Goal: Task Accomplishment & Management: Complete application form

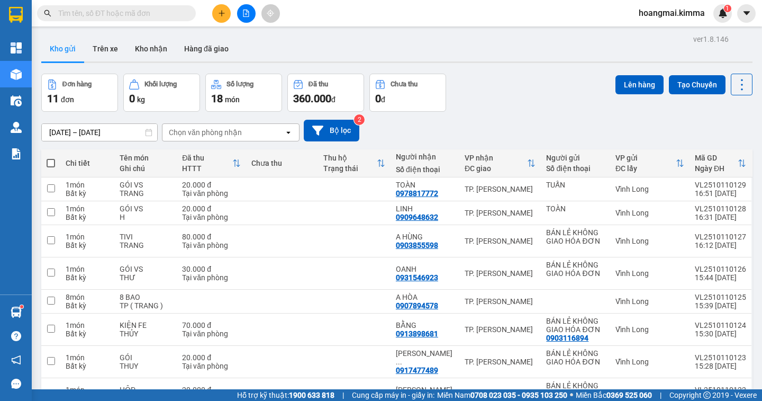
click at [163, 19] on span at bounding box center [116, 13] width 159 height 16
click at [156, 18] on input "text" at bounding box center [120, 13] width 125 height 12
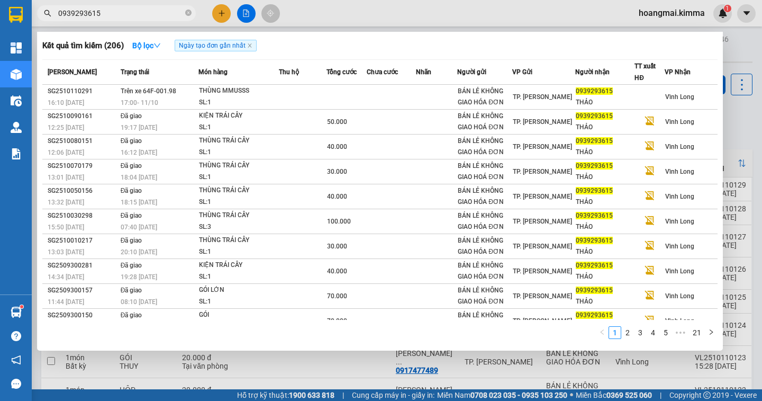
type input "0939293615"
click at [748, 61] on div at bounding box center [381, 200] width 762 height 401
click at [188, 12] on icon "close-circle" at bounding box center [188, 13] width 6 height 6
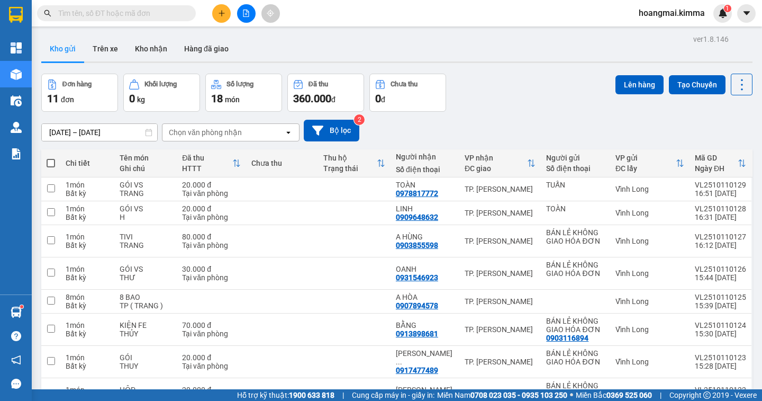
click at [149, 14] on input "text" at bounding box center [120, 13] width 125 height 12
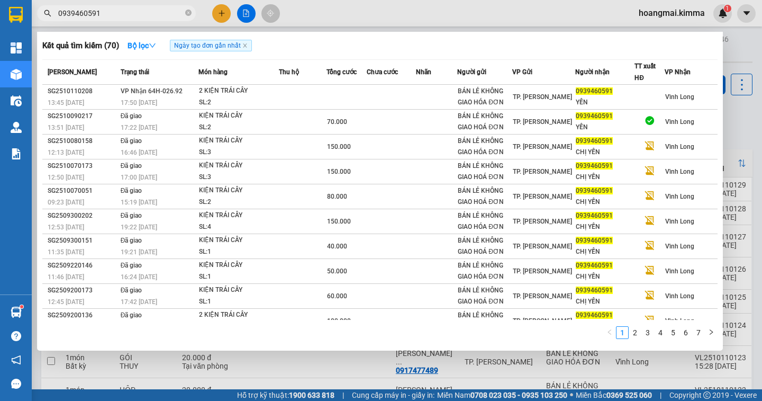
type input "0939460591"
click at [744, 116] on div at bounding box center [381, 200] width 762 height 401
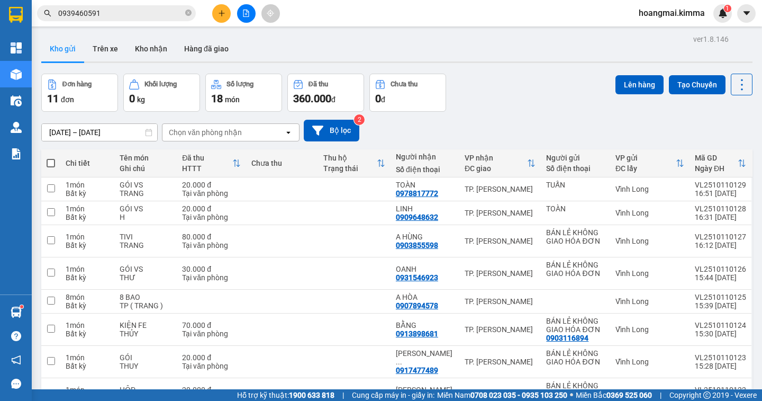
click at [223, 19] on button at bounding box center [221, 13] width 19 height 19
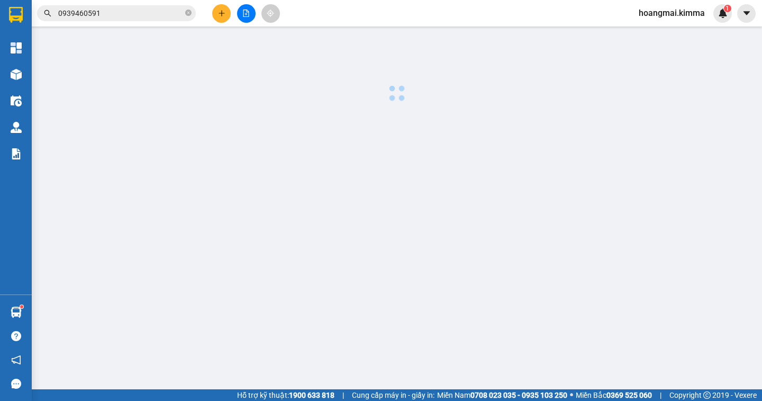
click at [223, 19] on body "Kết quả tìm kiếm ( 70 ) Bộ lọc Ngày tạo đơn gần nhất Mã ĐH Trạng thái Món hàng …" at bounding box center [381, 200] width 762 height 401
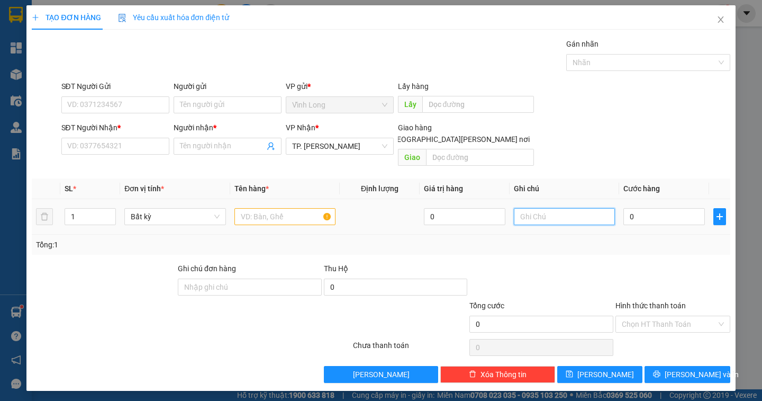
click at [526, 208] on input "text" at bounding box center [564, 216] width 101 height 17
type input "GÓI"
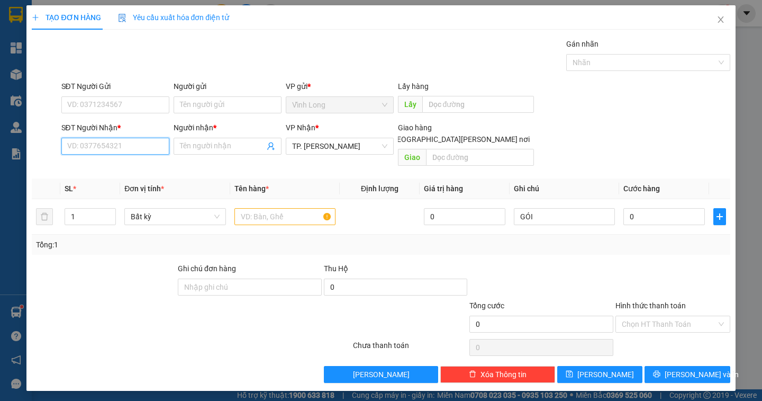
click at [110, 146] on input "SĐT Người Nhận *" at bounding box center [115, 146] width 108 height 17
type input "0977598598"
click at [127, 169] on div "0977598598 - PHÚC" at bounding box center [120, 167] width 104 height 12
type input "PHÚC"
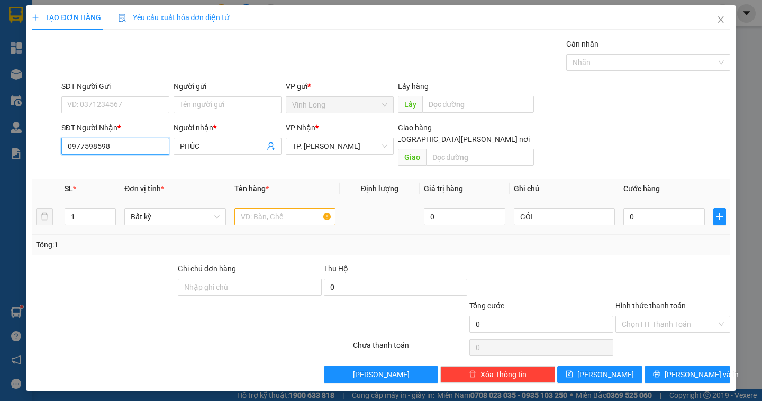
type input "0977598598"
click at [290, 208] on input "text" at bounding box center [285, 216] width 101 height 17
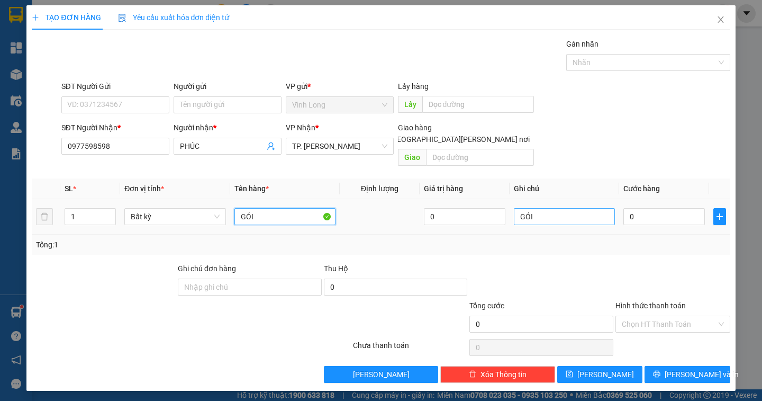
type input "GÓI"
drag, startPoint x: 559, startPoint y: 204, endPoint x: 510, endPoint y: 211, distance: 49.7
click at [510, 211] on td "GÓI" at bounding box center [565, 216] width 110 height 35
type input "NGÂN"
click at [643, 208] on input "0" at bounding box center [665, 216] width 82 height 17
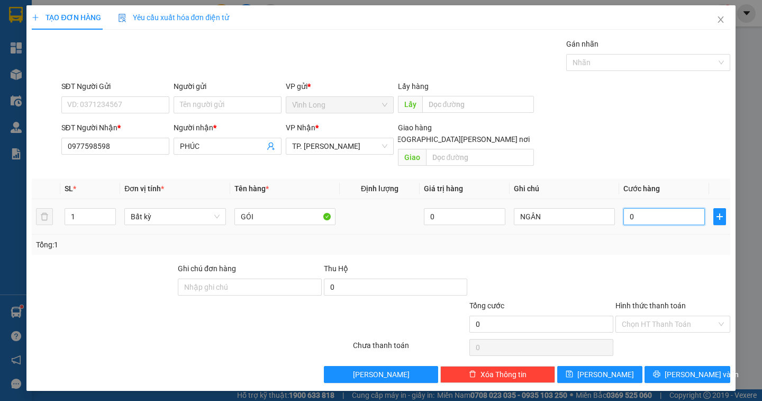
type input "3"
type input "30"
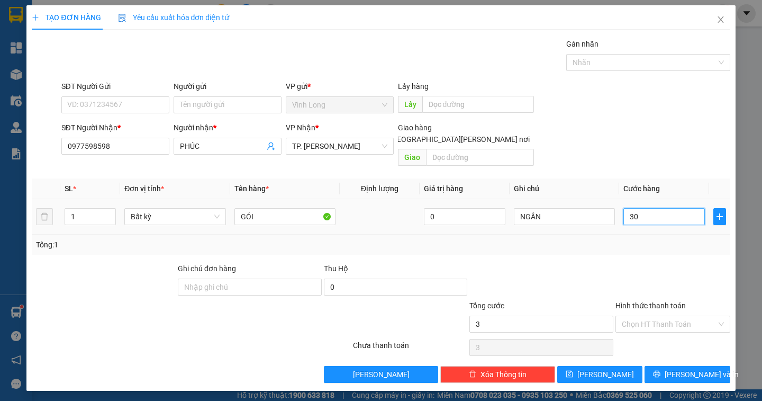
type input "30"
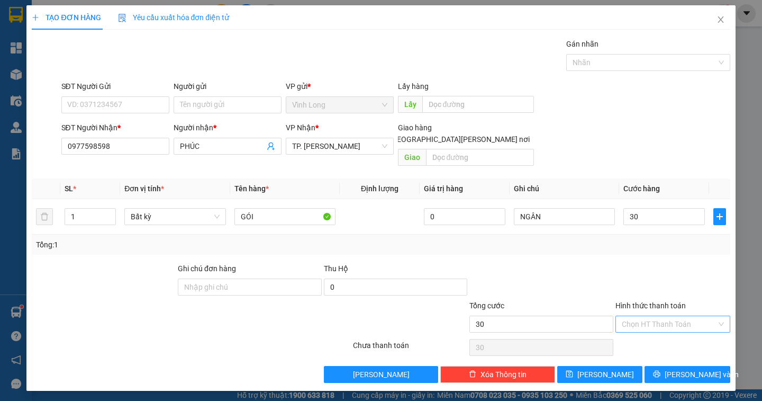
click at [695, 316] on input "Hình thức thanh toán" at bounding box center [669, 324] width 95 height 16
type input "30.000"
click at [688, 335] on div "Tại văn phòng" at bounding box center [673, 334] width 102 height 12
type input "0"
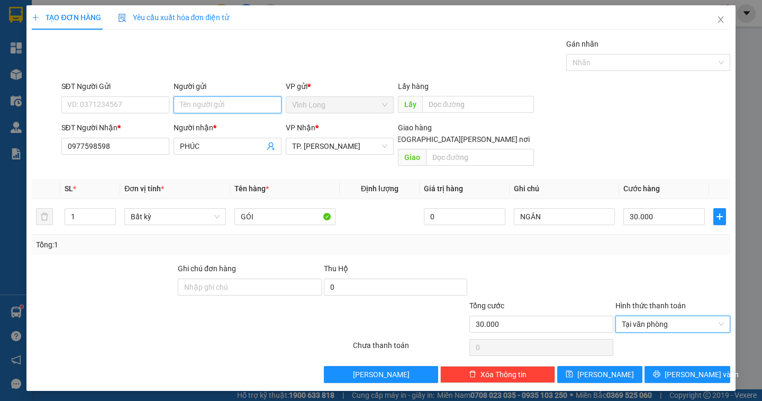
click at [186, 105] on input "Người gửi" at bounding box center [228, 104] width 108 height 17
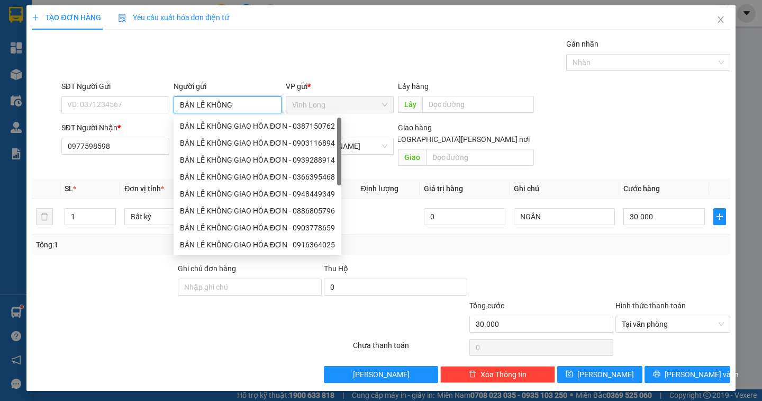
type input "BÁN LẺ KHÔNG"
click at [250, 121] on div "BÁN LẺ KHÔNG GIAO HÓA ĐƠN - 0387150762" at bounding box center [257, 126] width 155 height 12
type input "0387150762"
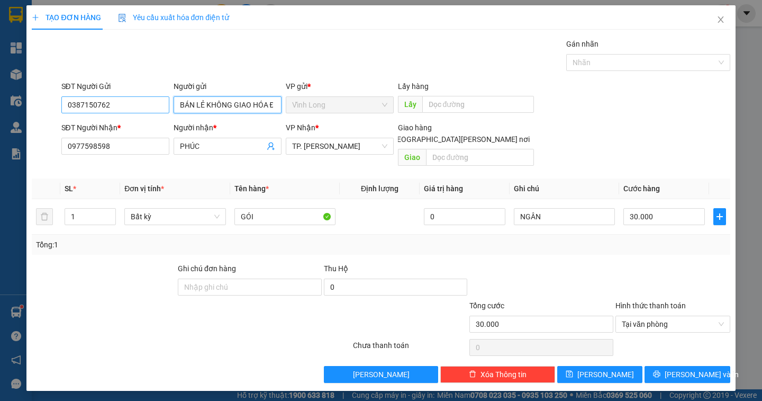
type input "BÁN LẺ KHÔNG GIAO HÓA ĐƠN"
drag, startPoint x: 116, startPoint y: 106, endPoint x: 0, endPoint y: 107, distance: 116.0
click at [0, 107] on div "TẠO ĐƠN HÀNG Yêu cầu xuất hóa đơn điện tử Transit Pickup Surcharge Ids Transit …" at bounding box center [381, 200] width 762 height 401
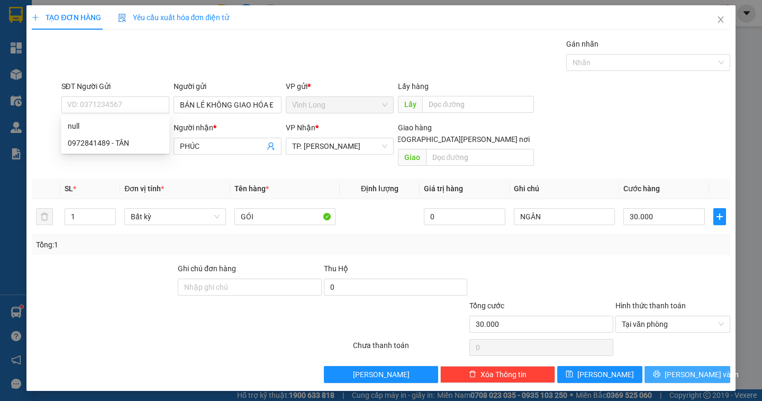
click at [689, 368] on span "[PERSON_NAME] và In" at bounding box center [702, 374] width 74 height 12
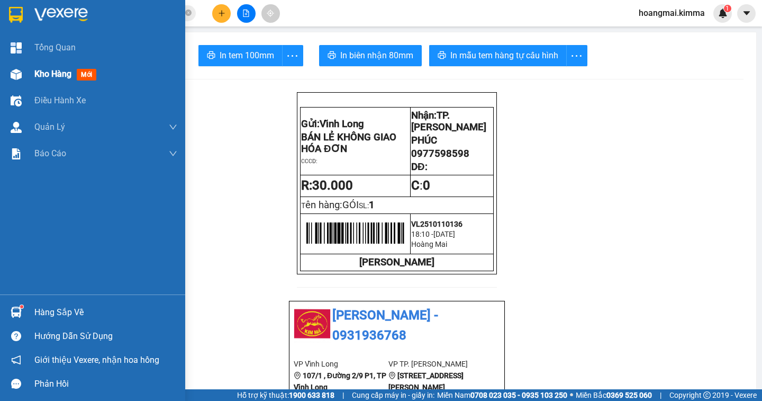
click at [69, 67] on div "Kho hàng mới" at bounding box center [67, 73] width 66 height 13
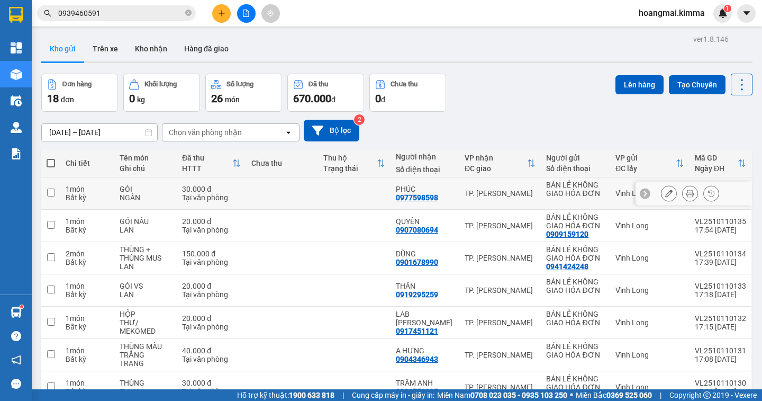
click at [666, 195] on icon at bounding box center [669, 193] width 7 height 7
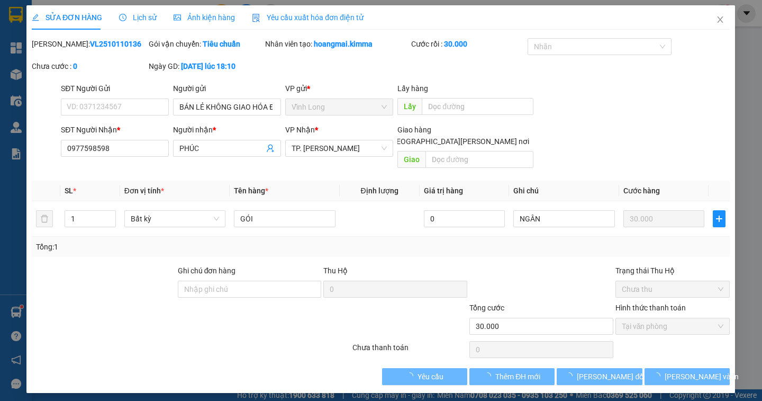
type input "BÁN LẺ KHÔNG GIAO HÓA ĐƠN"
type input "0977598598"
type input "PHÚC"
type input "30.000"
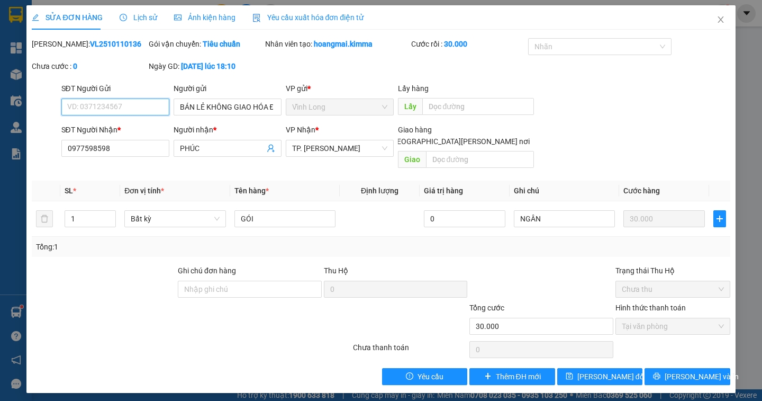
click at [138, 107] on input "SĐT Người Gửi" at bounding box center [115, 106] width 108 height 17
type input "0379891115"
click at [622, 371] on span "[PERSON_NAME] thay đổi" at bounding box center [612, 377] width 68 height 12
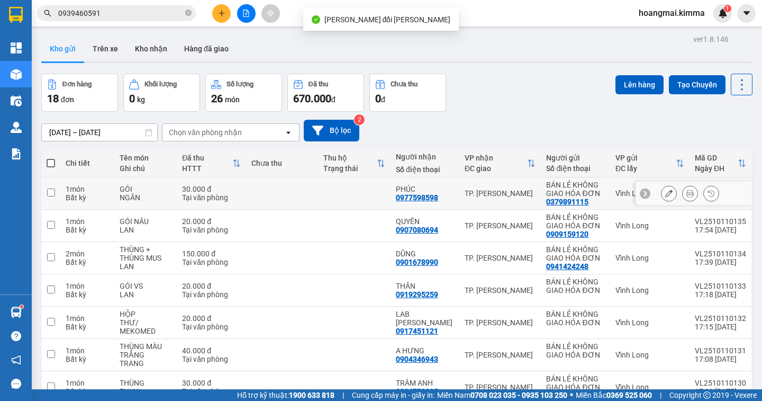
click at [685, 197] on button at bounding box center [690, 193] width 15 height 19
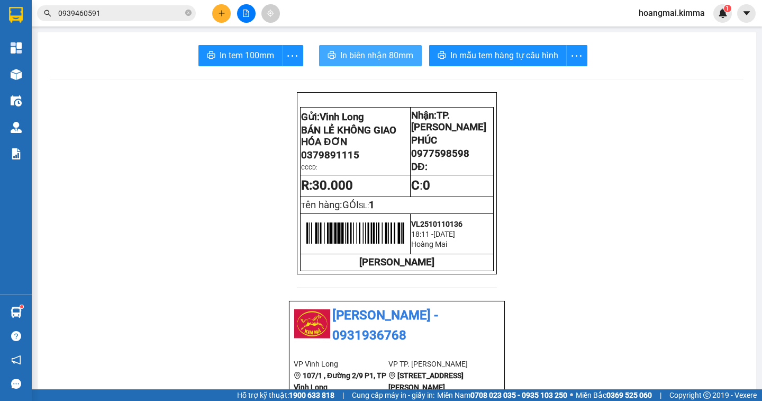
click at [385, 61] on span "In biên nhận 80mm" at bounding box center [376, 55] width 73 height 13
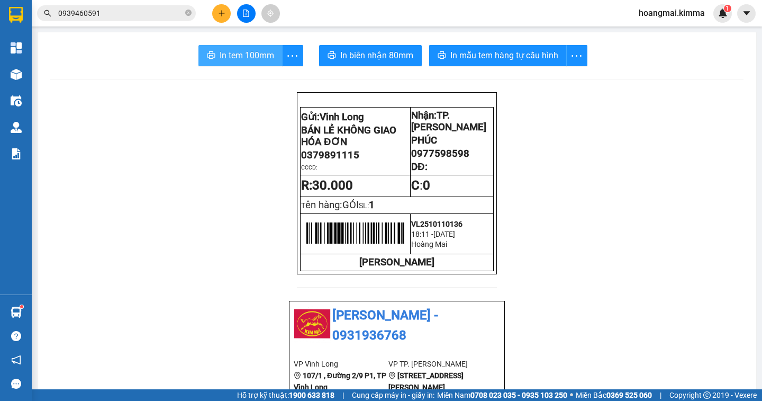
click at [229, 46] on button "In tem 100mm" at bounding box center [241, 55] width 84 height 21
click at [119, 15] on input "0939460591" at bounding box center [120, 13] width 125 height 12
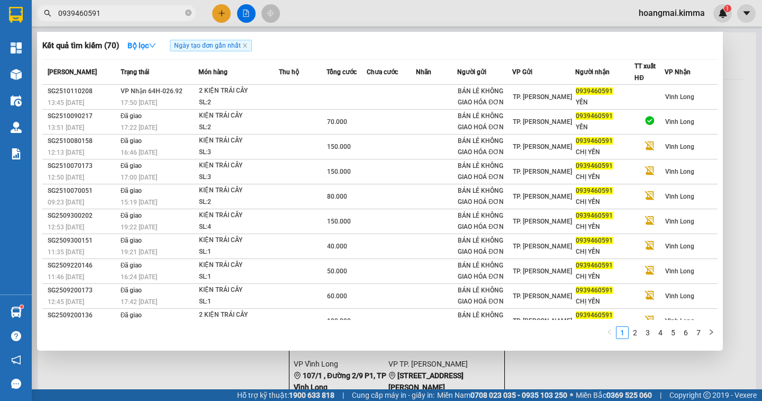
click at [119, 15] on input "0939460591" at bounding box center [120, 13] width 125 height 12
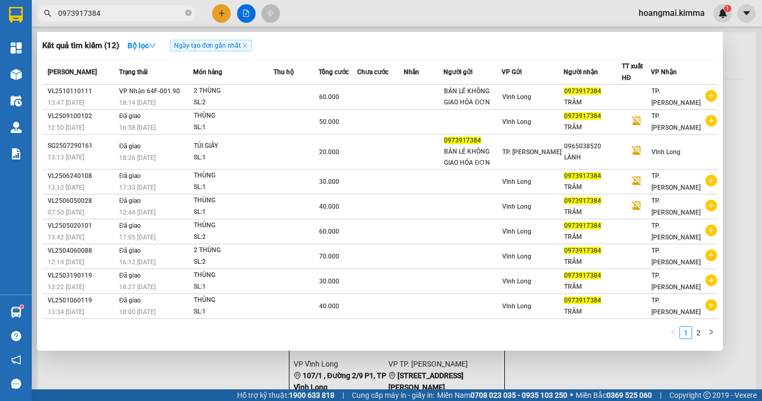
type input "0973917384"
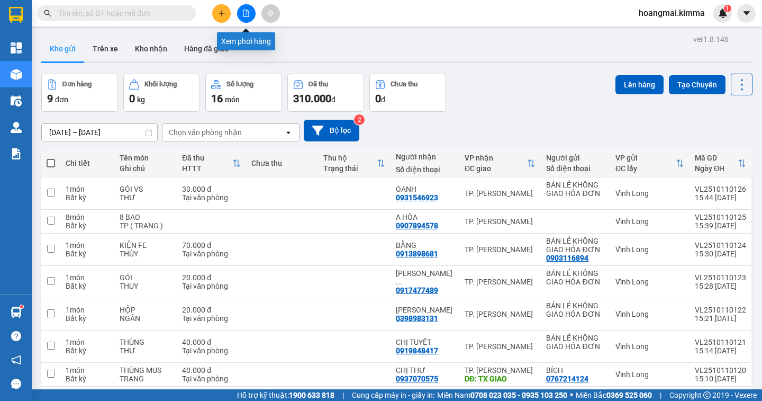
click at [244, 16] on icon "file-add" at bounding box center [247, 13] width 6 height 7
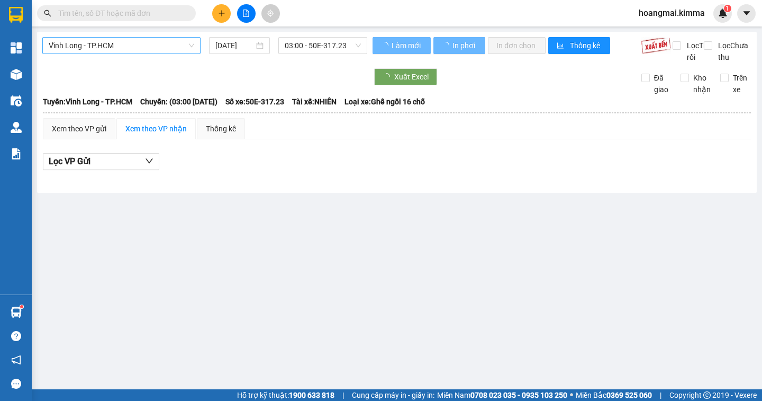
click at [127, 49] on span "Vĩnh Long - TP.HCM" at bounding box center [122, 46] width 146 height 16
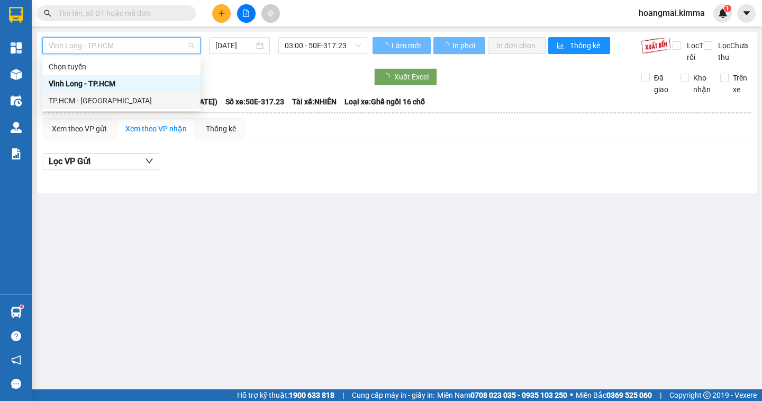
click at [115, 100] on div "TP.HCM - [GEOGRAPHIC_DATA]" at bounding box center [122, 101] width 146 height 12
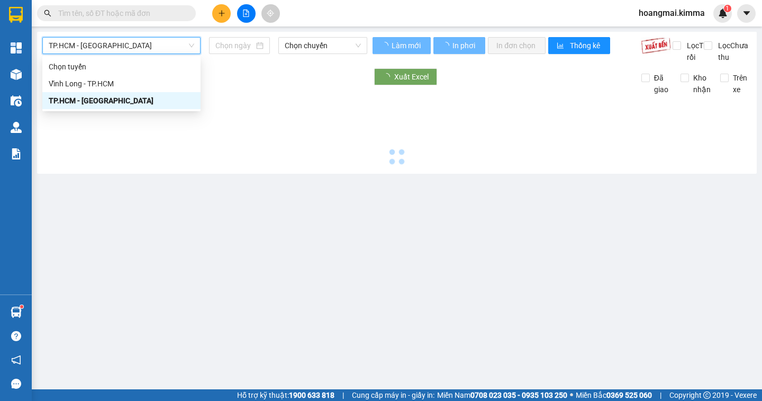
type input "[DATE]"
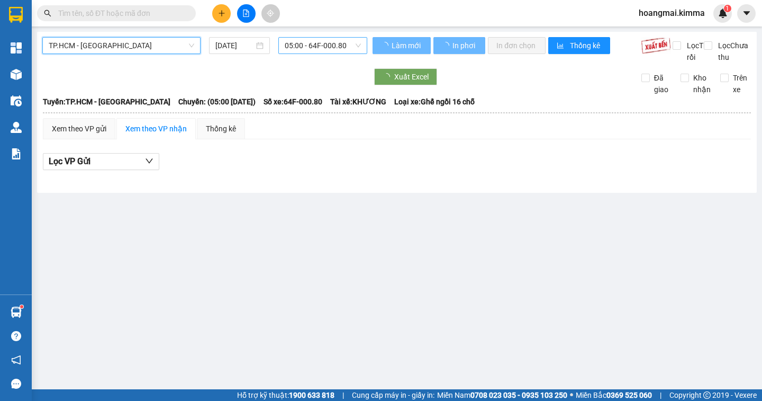
click at [334, 48] on span "05:00 - 64F-000.80" at bounding box center [323, 46] width 76 height 16
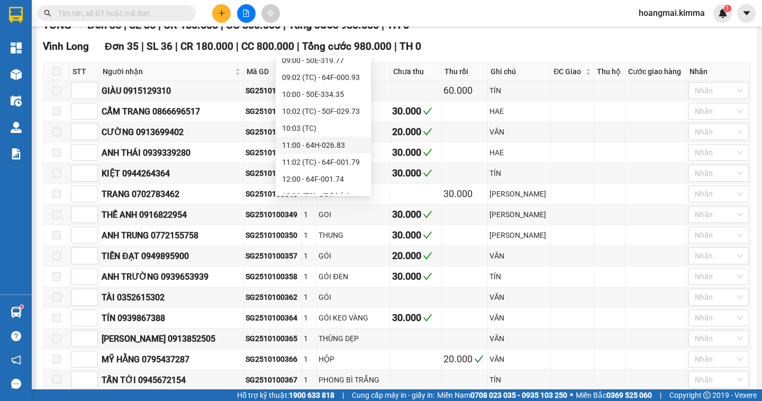
scroll to position [318, 0]
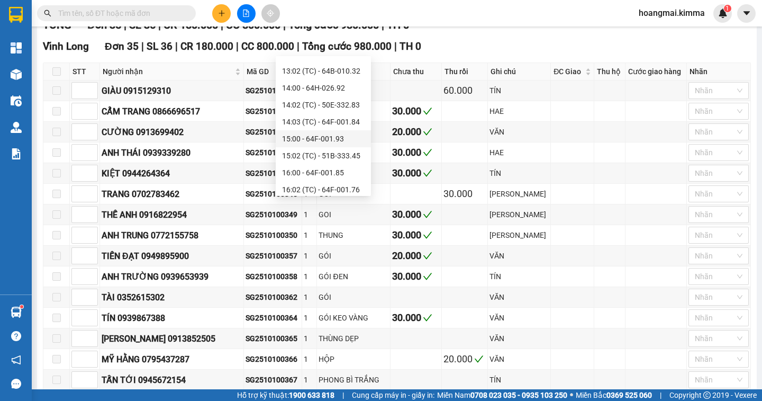
click at [351, 138] on div "15:00 - 64F-001.93" at bounding box center [323, 139] width 83 height 12
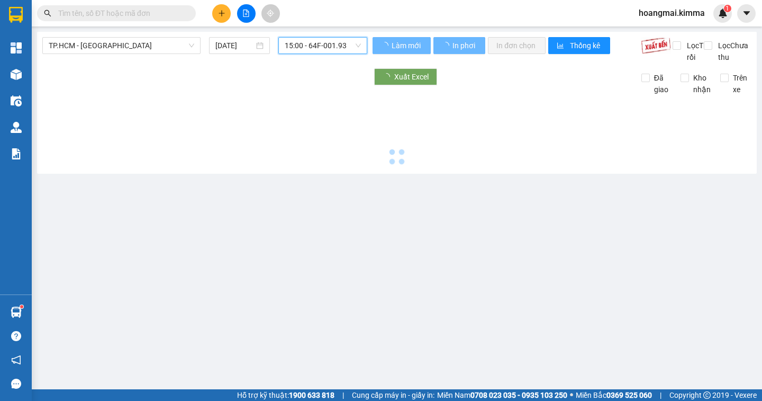
scroll to position [0, 0]
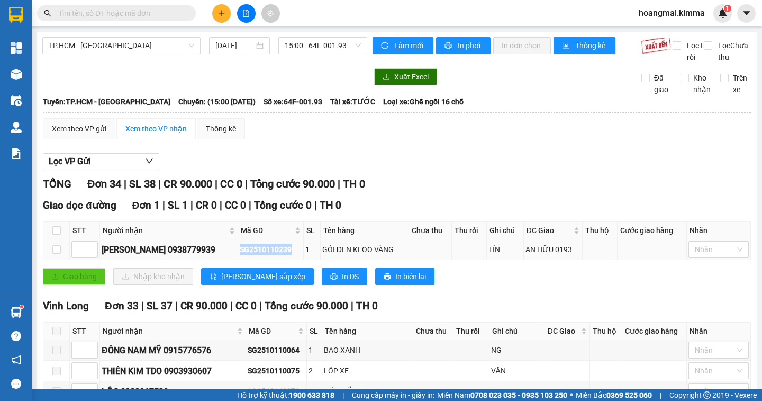
drag, startPoint x: 280, startPoint y: 263, endPoint x: 226, endPoint y: 266, distance: 53.6
click at [240, 255] on div "SG2510110239" at bounding box center [271, 250] width 62 height 12
copy div "SG2510110239"
paste input "SG2510110239"
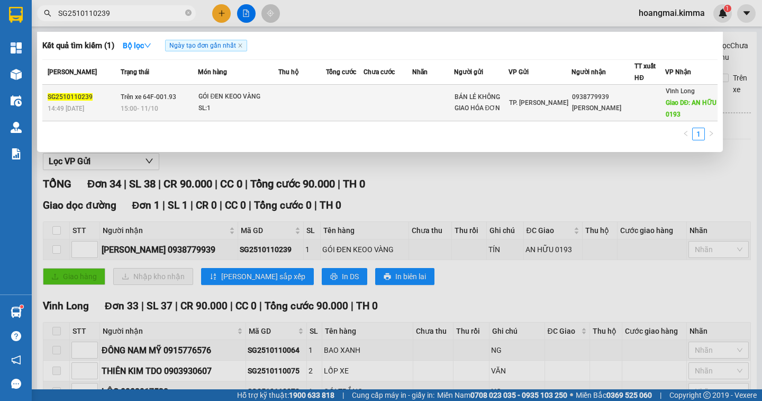
type input "SG2510110239"
click at [610, 104] on div "[PERSON_NAME]" at bounding box center [603, 108] width 62 height 11
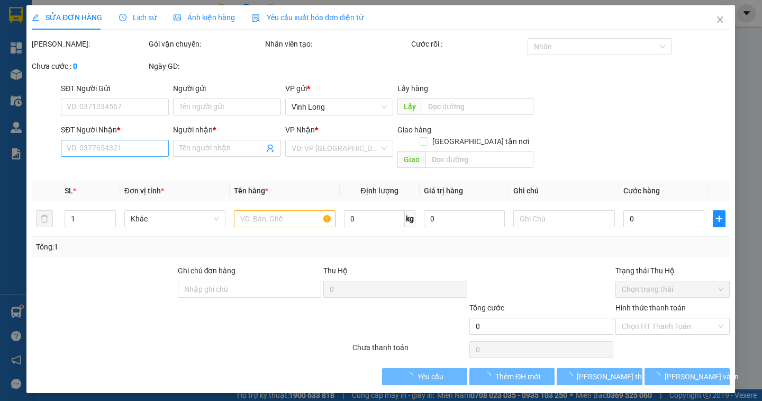
type input "BÁN LẺ KHÔNG GIAO HÓA ĐƠN"
type input "0938779939"
type input "[PERSON_NAME]"
type input "AN HỮU 0193"
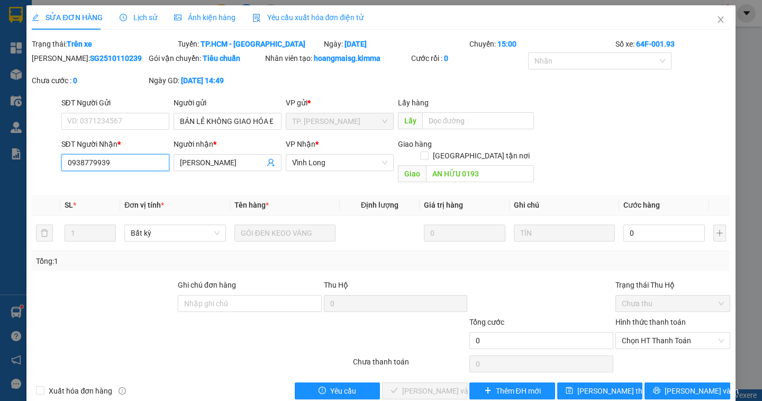
drag, startPoint x: 122, startPoint y: 167, endPoint x: 36, endPoint y: 160, distance: 86.6
click at [36, 160] on div "SĐT Người Nhận * 0938779939 0938779939 Người nhận * TRÚC XUÂN VP Nhận * Vĩnh L…" at bounding box center [381, 162] width 700 height 49
paste input "0938779939"
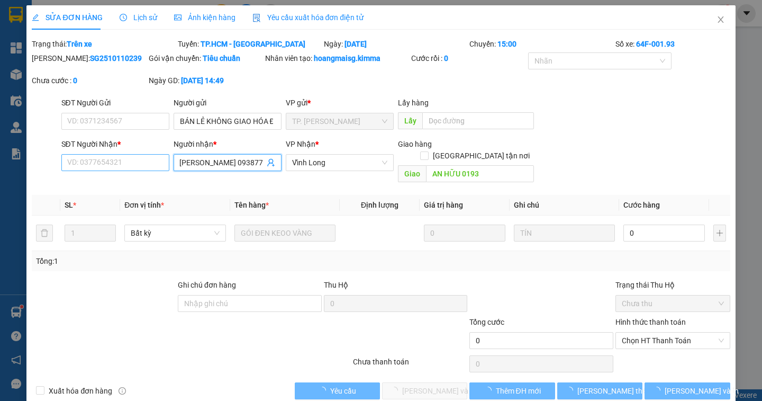
type input "[PERSON_NAME] 0938779939"
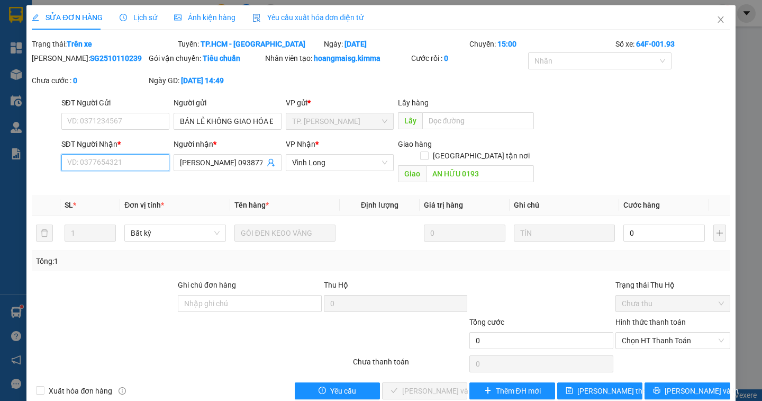
click at [137, 169] on input "SĐT Người Nhận *" at bounding box center [115, 162] width 108 height 17
type input "000000000000"
click at [609, 385] on span "[PERSON_NAME] thay đổi" at bounding box center [620, 391] width 85 height 12
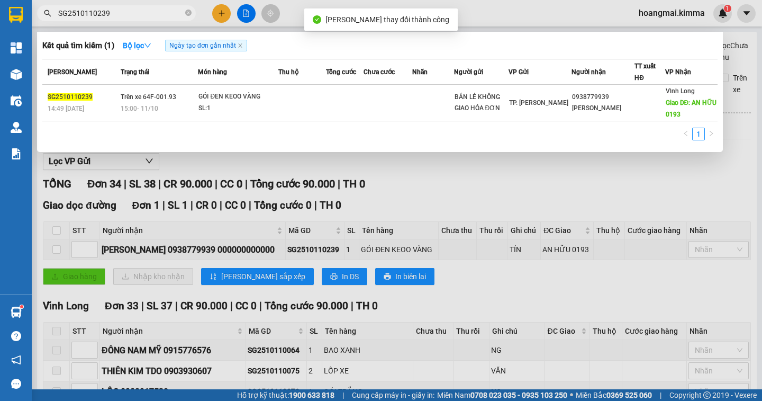
click at [113, 14] on input "SG2510110239" at bounding box center [120, 13] width 125 height 12
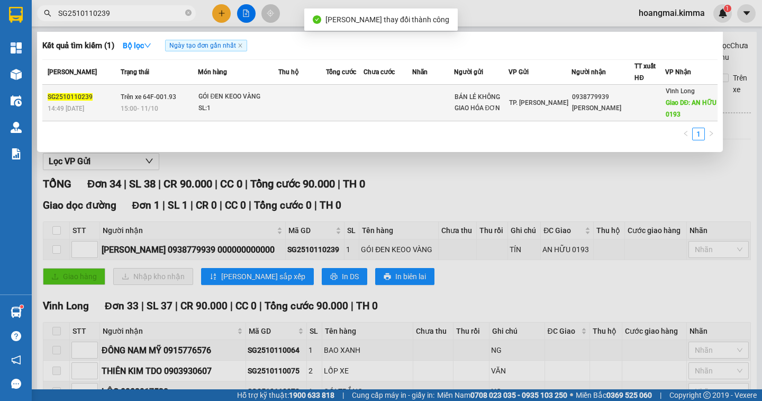
click at [673, 110] on span "Giao DĐ: AN HỮU 0193" at bounding box center [691, 108] width 51 height 19
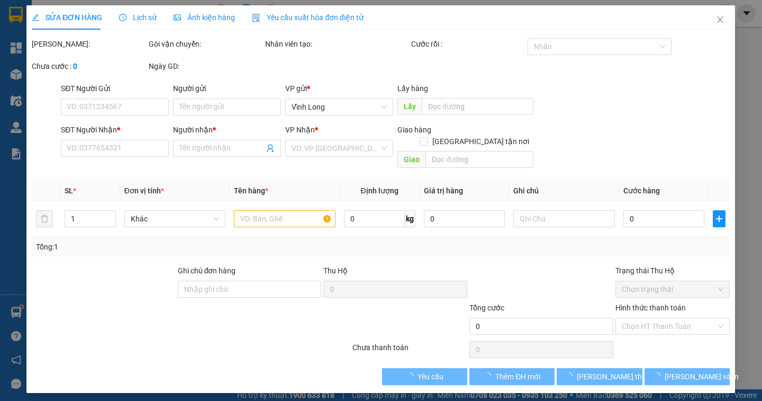
type input "BÁN LẺ KHÔNG GIAO HÓA ĐƠN"
type input "000000000000"
type input "[PERSON_NAME] 0938779939"
type input "AN HỮU 0193"
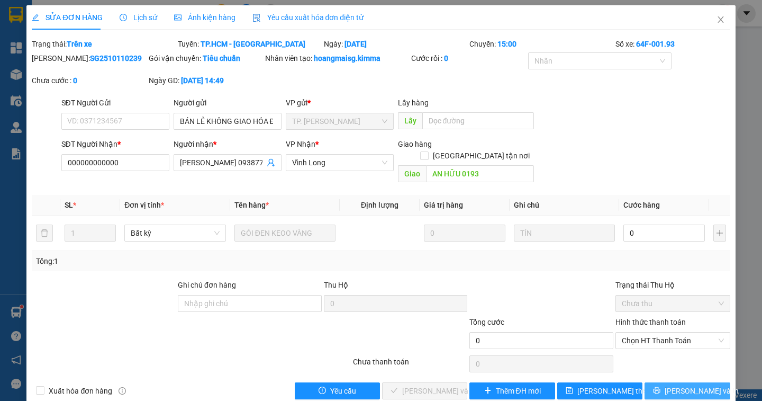
click at [673, 385] on span "[PERSON_NAME] và In" at bounding box center [702, 391] width 74 height 12
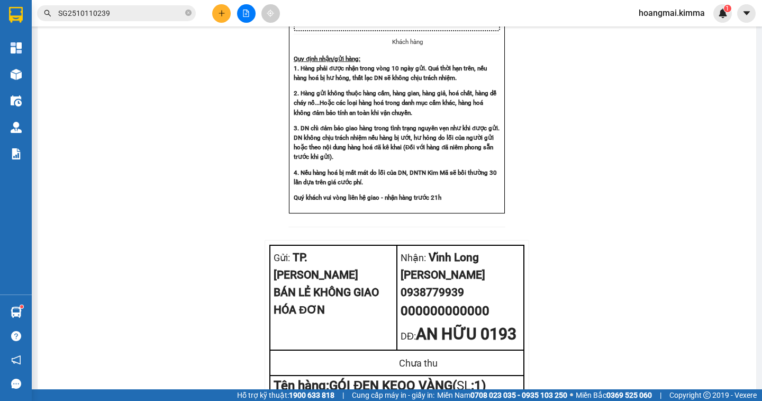
scroll to position [817, 0]
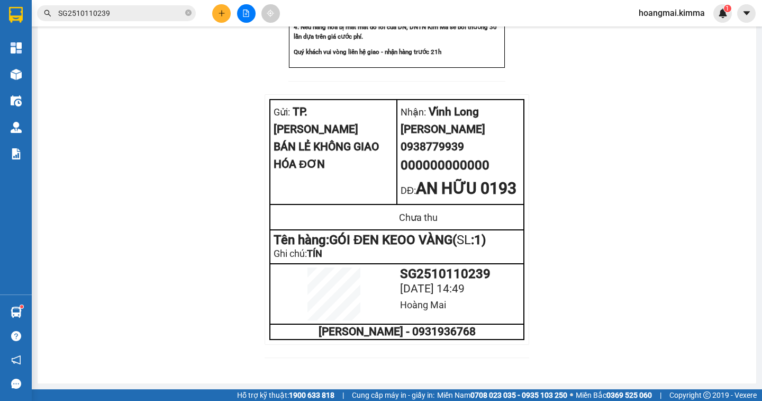
click at [119, 7] on span "SG2510110239" at bounding box center [116, 13] width 159 height 16
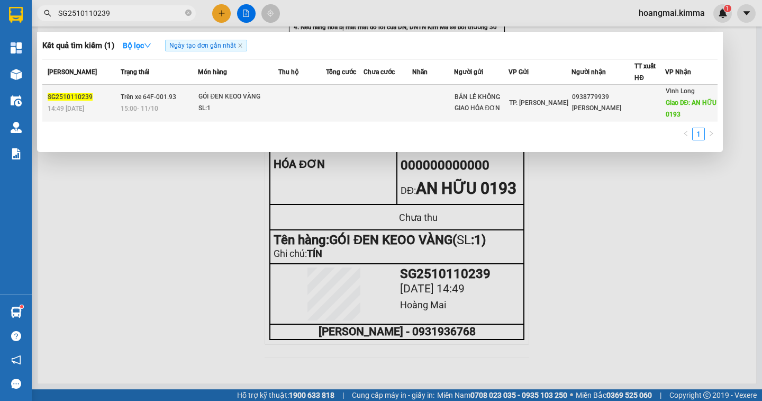
click at [657, 105] on div at bounding box center [649, 102] width 29 height 11
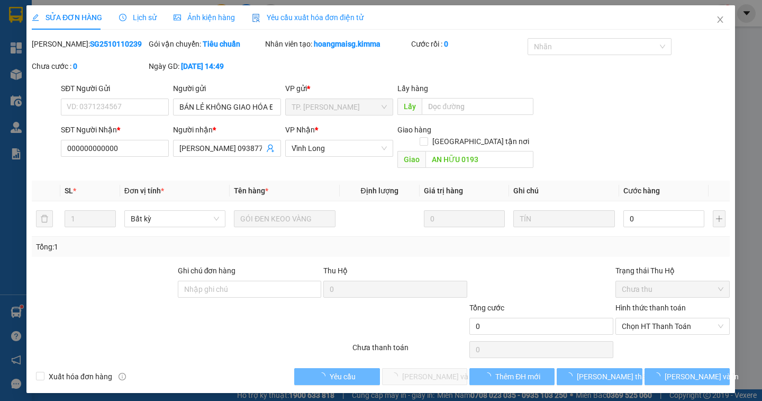
type input "BÁN LẺ KHÔNG GIAO HÓA ĐƠN"
type input "000000000000"
type input "[PERSON_NAME] 0938779939"
type input "AN HỮU 0193"
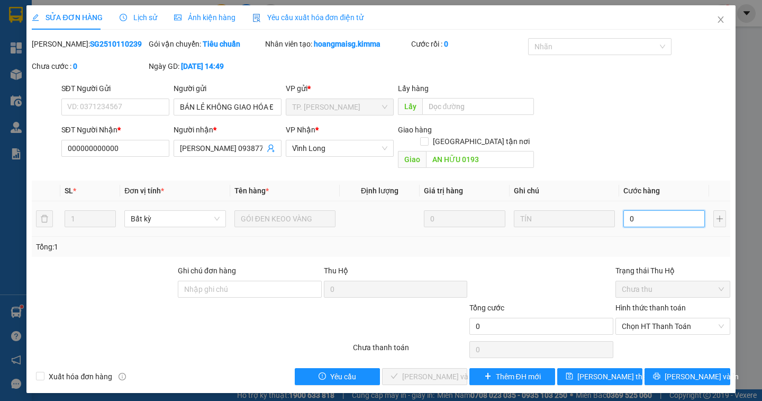
click at [638, 210] on input "0" at bounding box center [665, 218] width 82 height 17
type input "3"
type input "30"
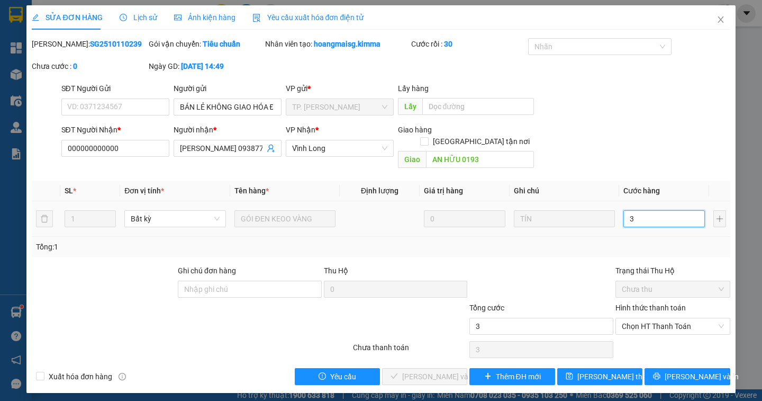
type input "30"
click at [703, 318] on span "Chọn HT Thanh Toán" at bounding box center [673, 326] width 102 height 16
type input "30"
type input "30.000"
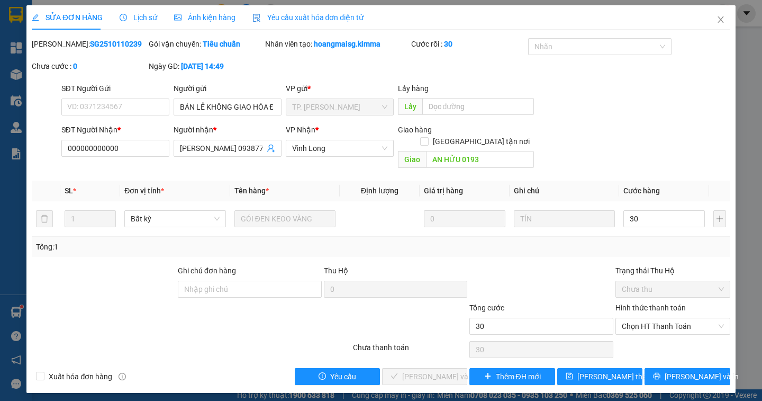
type input "30.000"
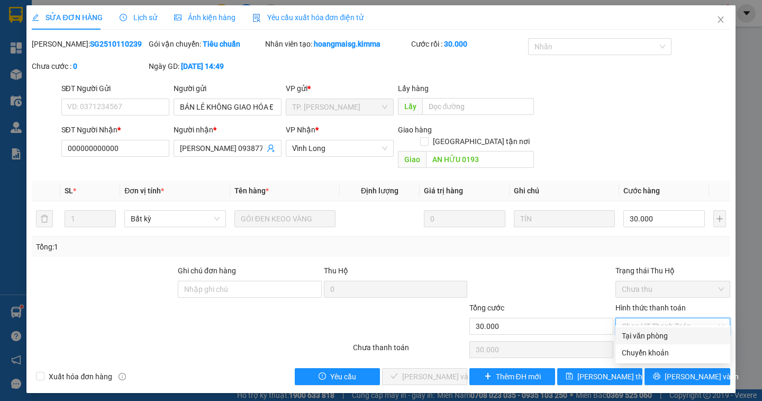
click at [679, 336] on div "Tại văn phòng" at bounding box center [673, 336] width 102 height 12
type input "0"
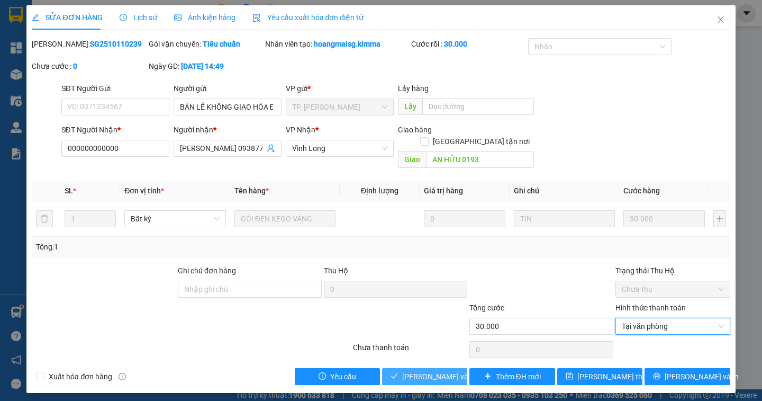
click at [442, 371] on span "[PERSON_NAME] và Giao hàng" at bounding box center [453, 377] width 102 height 12
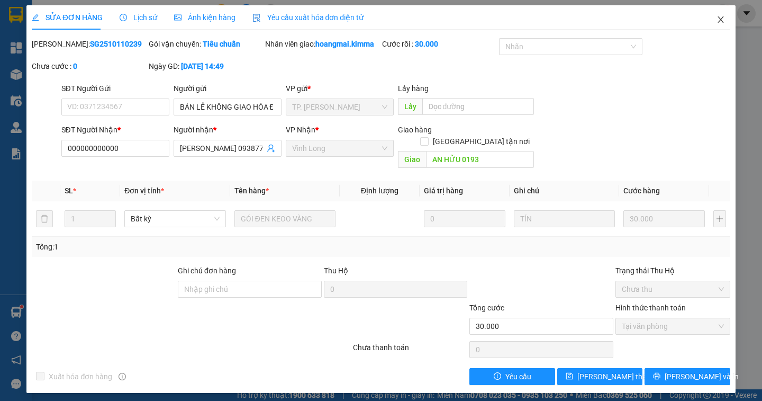
click at [723, 22] on icon "close" at bounding box center [721, 19] width 6 height 6
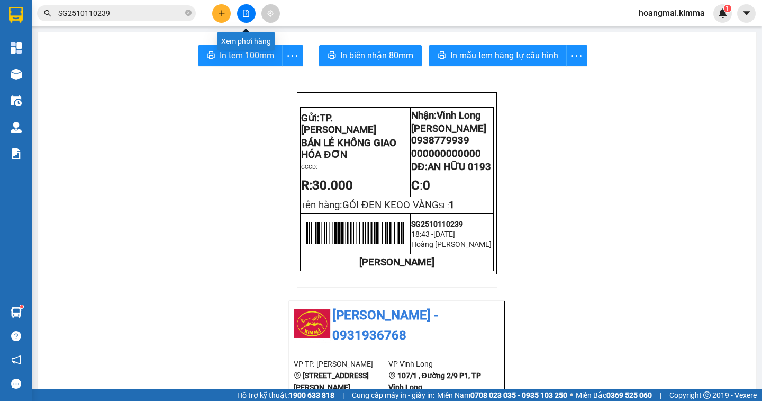
click at [245, 18] on button at bounding box center [246, 13] width 19 height 19
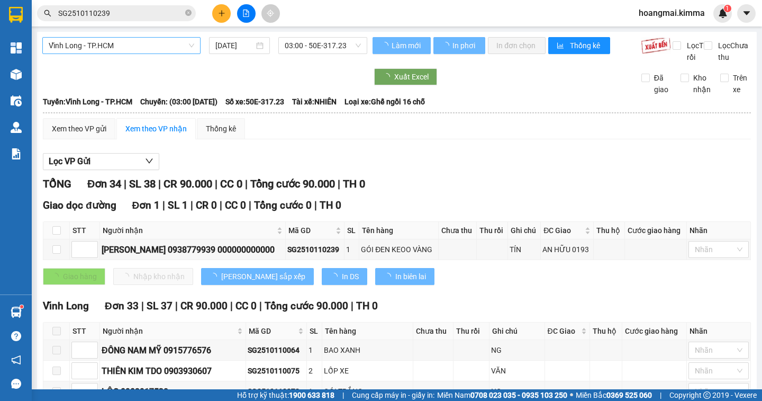
click at [113, 48] on span "Vĩnh Long - TP.HCM" at bounding box center [122, 46] width 146 height 16
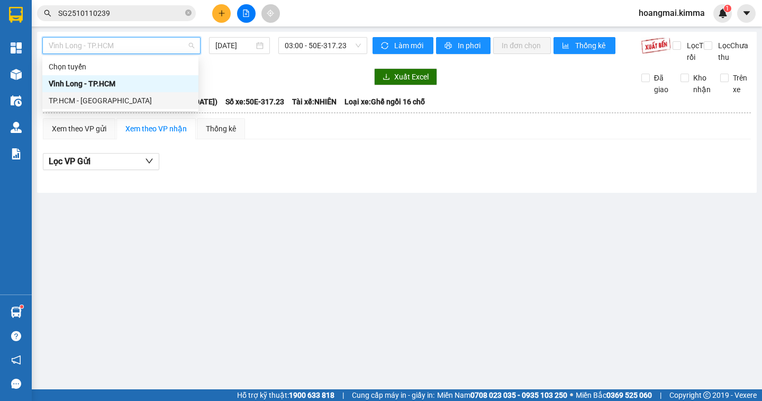
click at [88, 98] on div "TP.HCM - [GEOGRAPHIC_DATA]" at bounding box center [120, 101] width 143 height 12
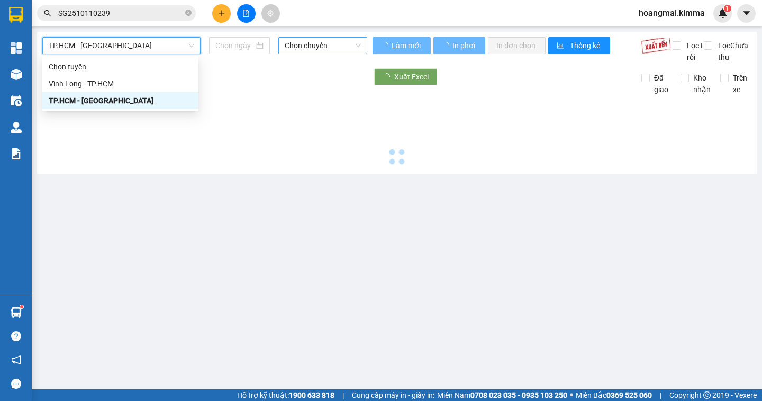
type input "[DATE]"
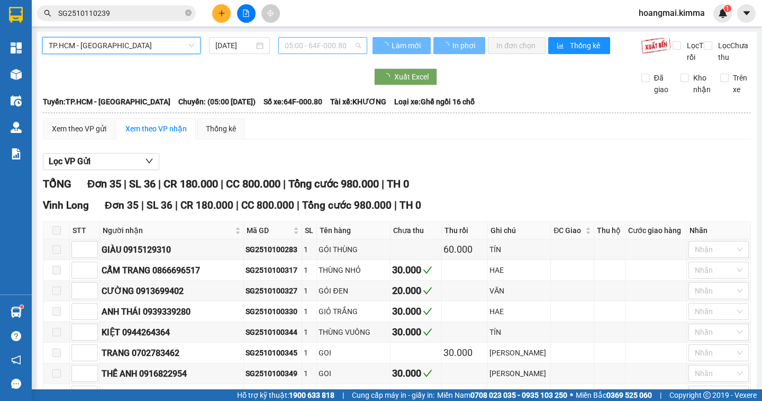
click at [338, 43] on span "05:00 - 64F-000.80" at bounding box center [323, 46] width 76 height 16
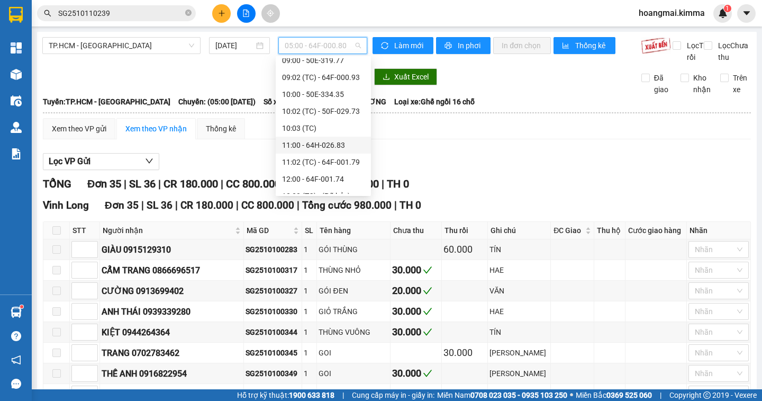
scroll to position [318, 0]
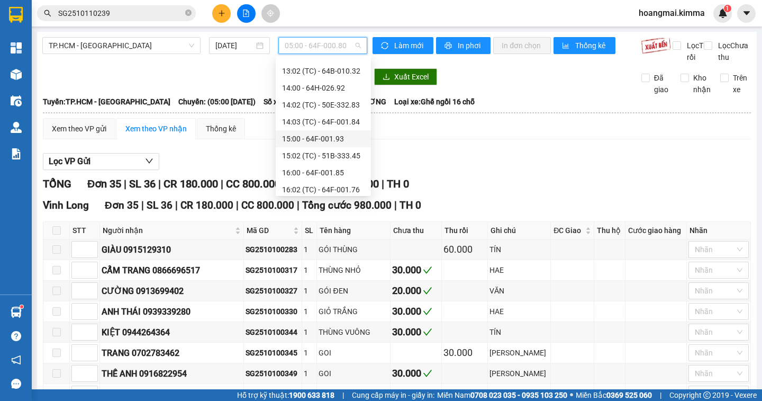
click at [344, 133] on div "15:00 - 64F-001.93" at bounding box center [323, 139] width 83 height 12
